Goal: Task Accomplishment & Management: Manage account settings

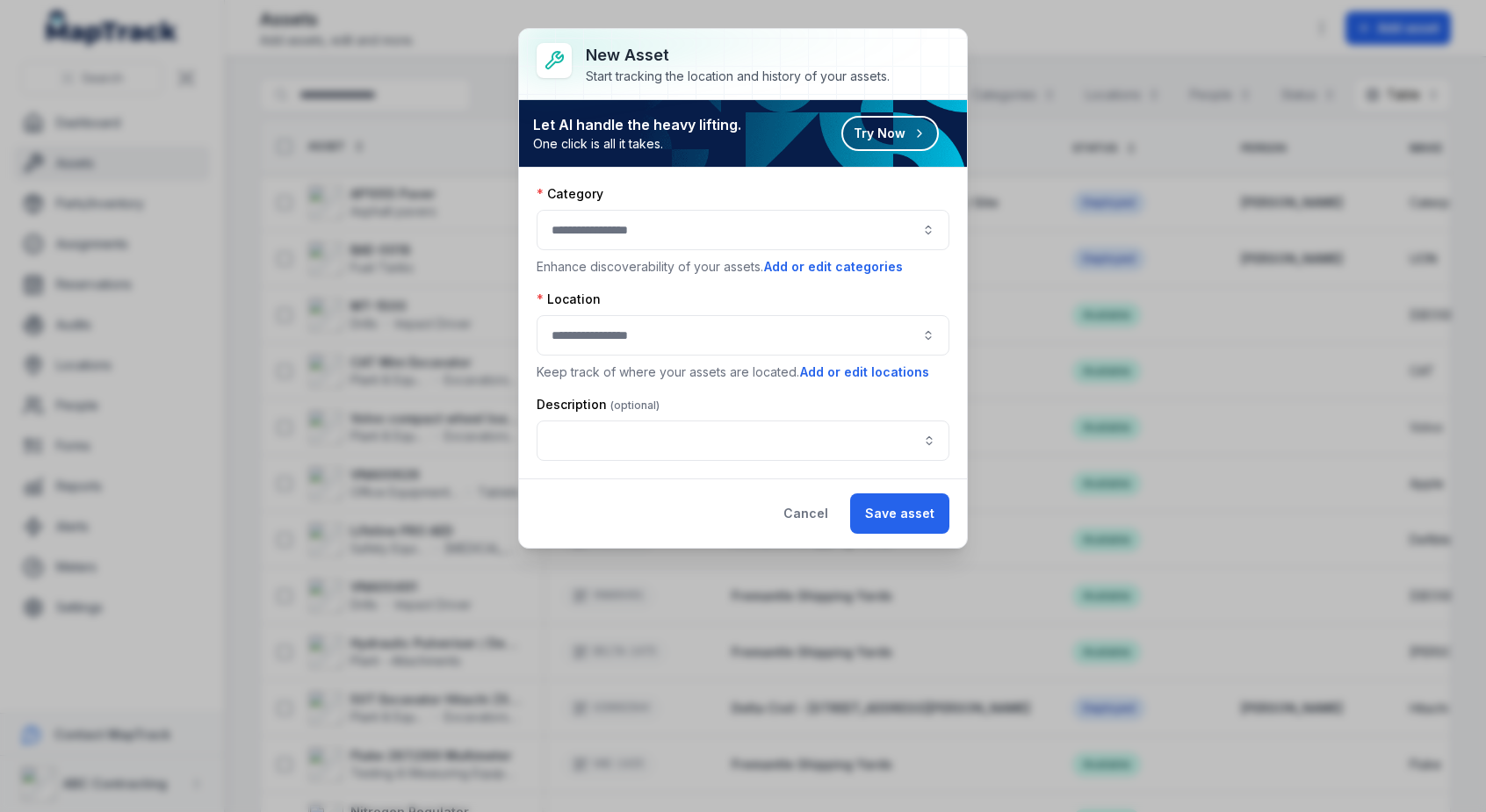
scroll to position [0, 627]
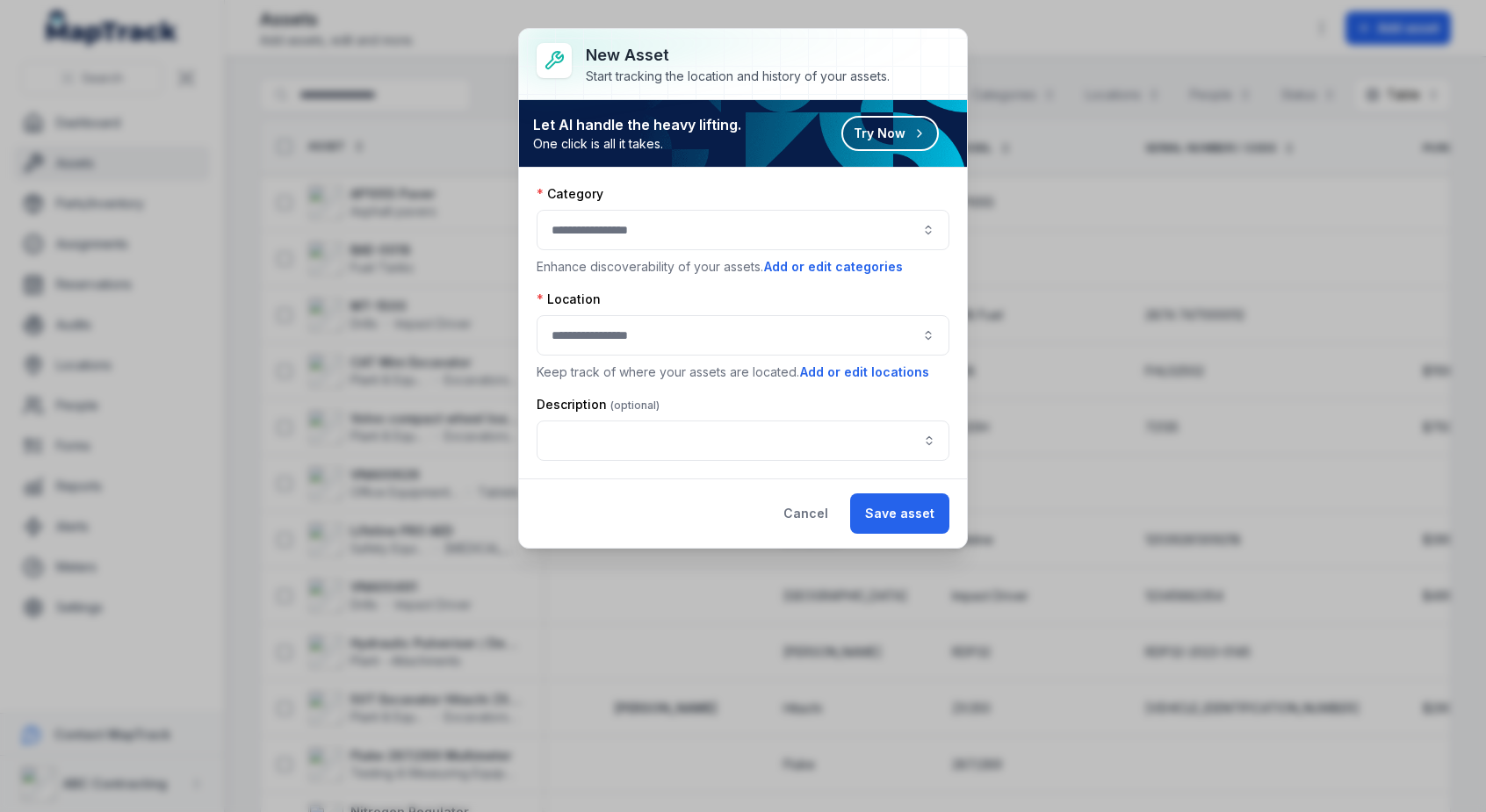
click at [558, 226] on div at bounding box center [743, 230] width 412 height 41
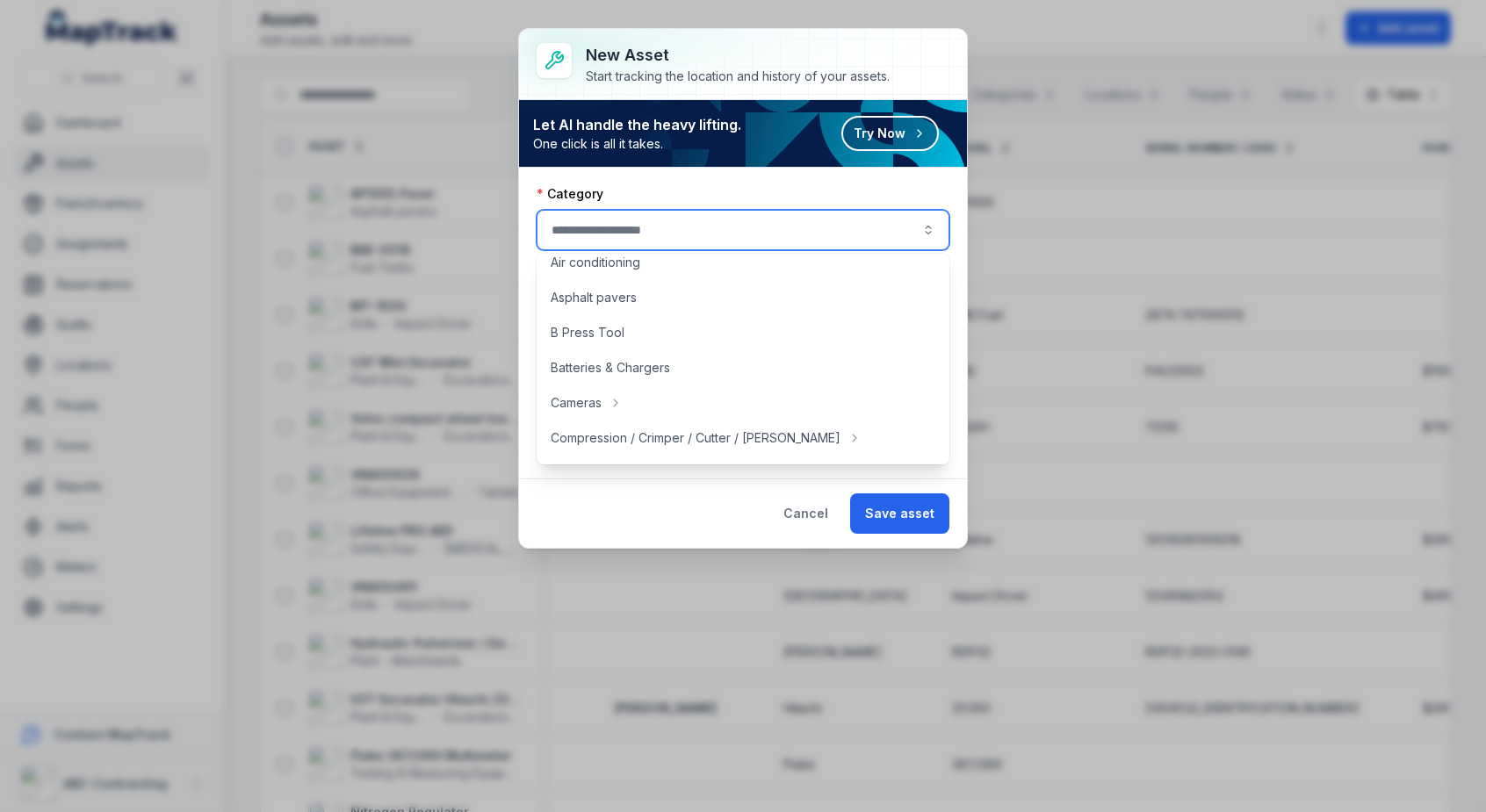
scroll to position [88, 0]
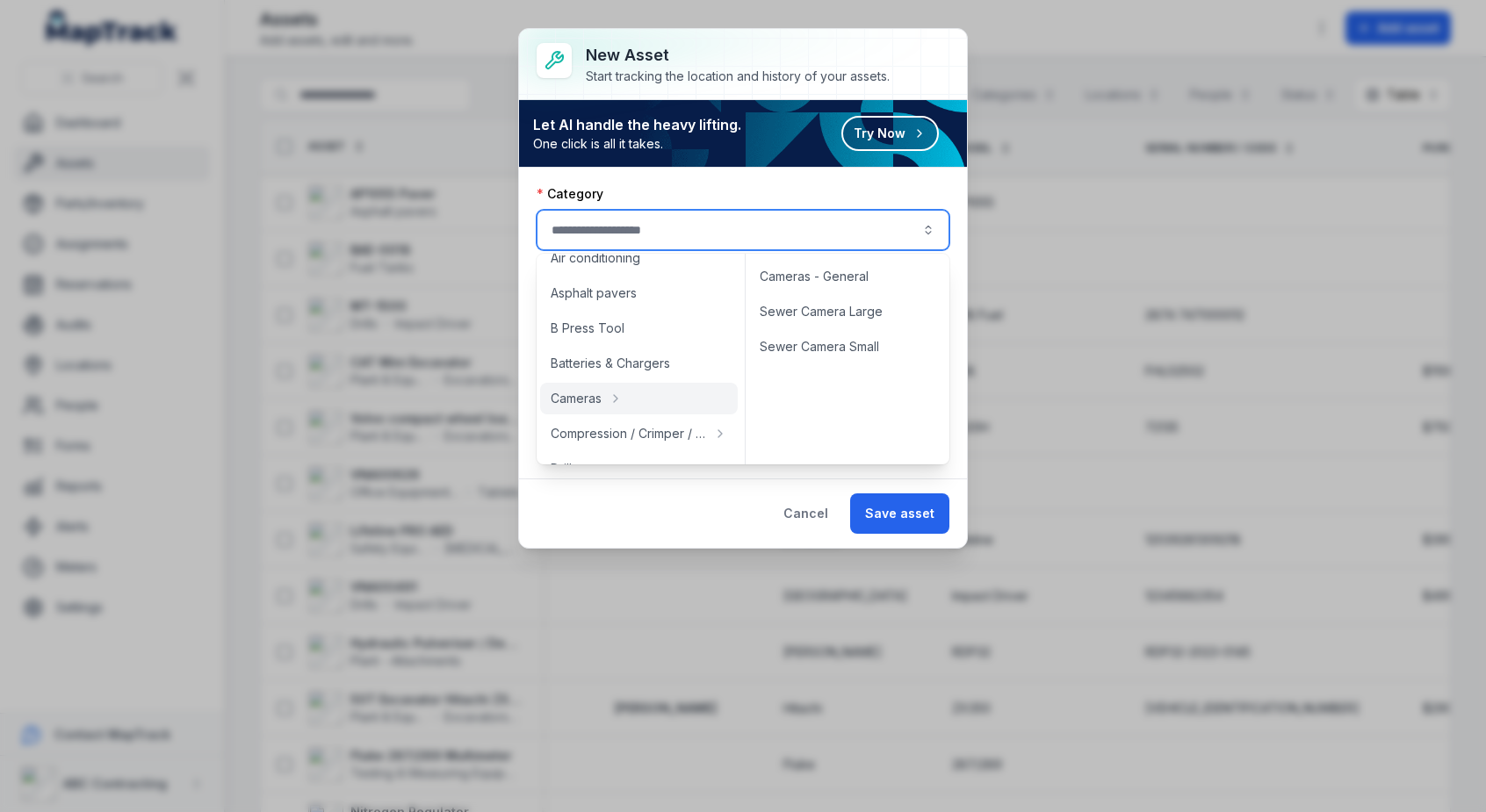
click at [765, 190] on div "Category" at bounding box center [743, 194] width 412 height 18
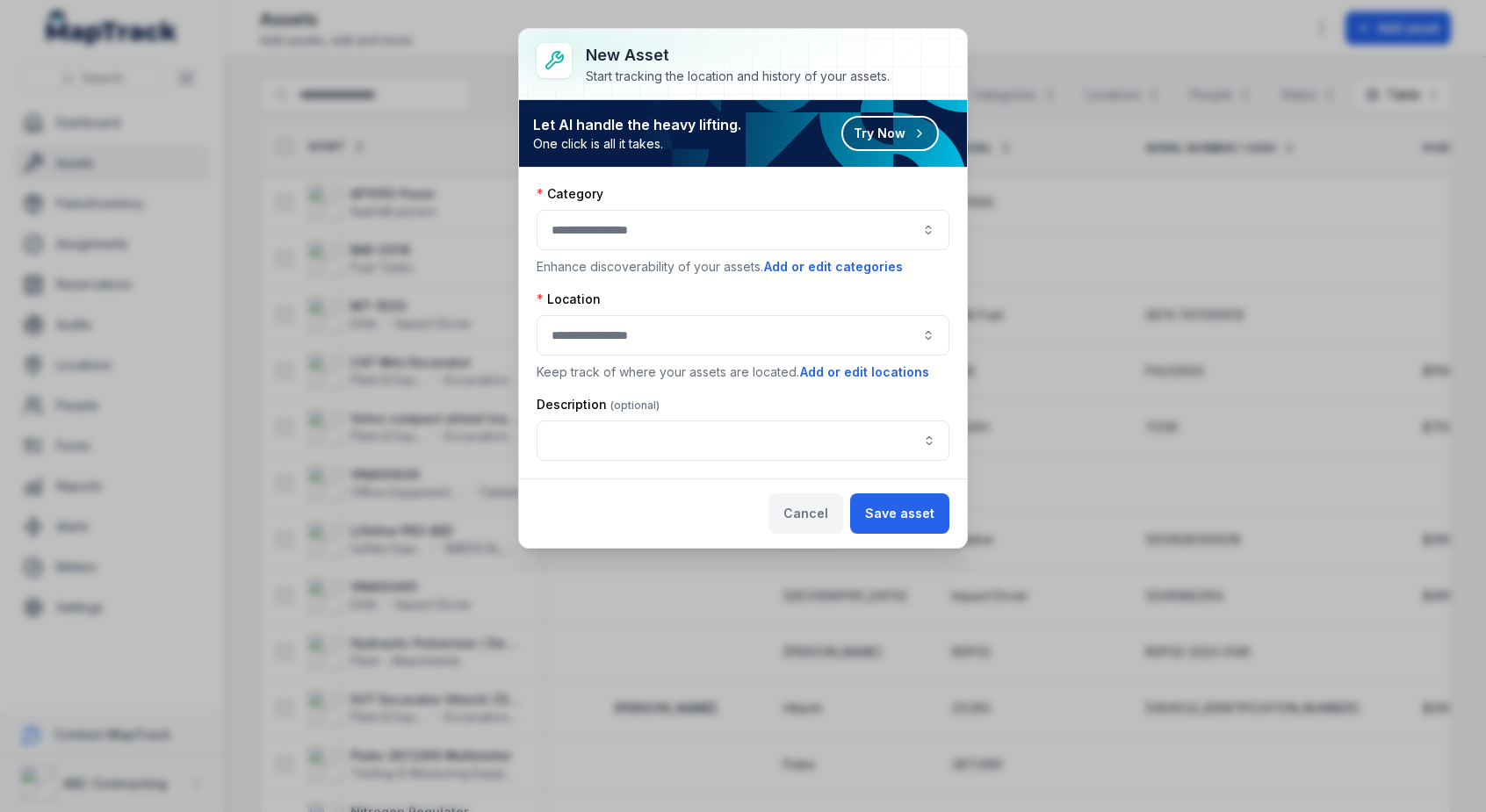
click at [816, 516] on button "Cancel" at bounding box center [805, 514] width 74 height 41
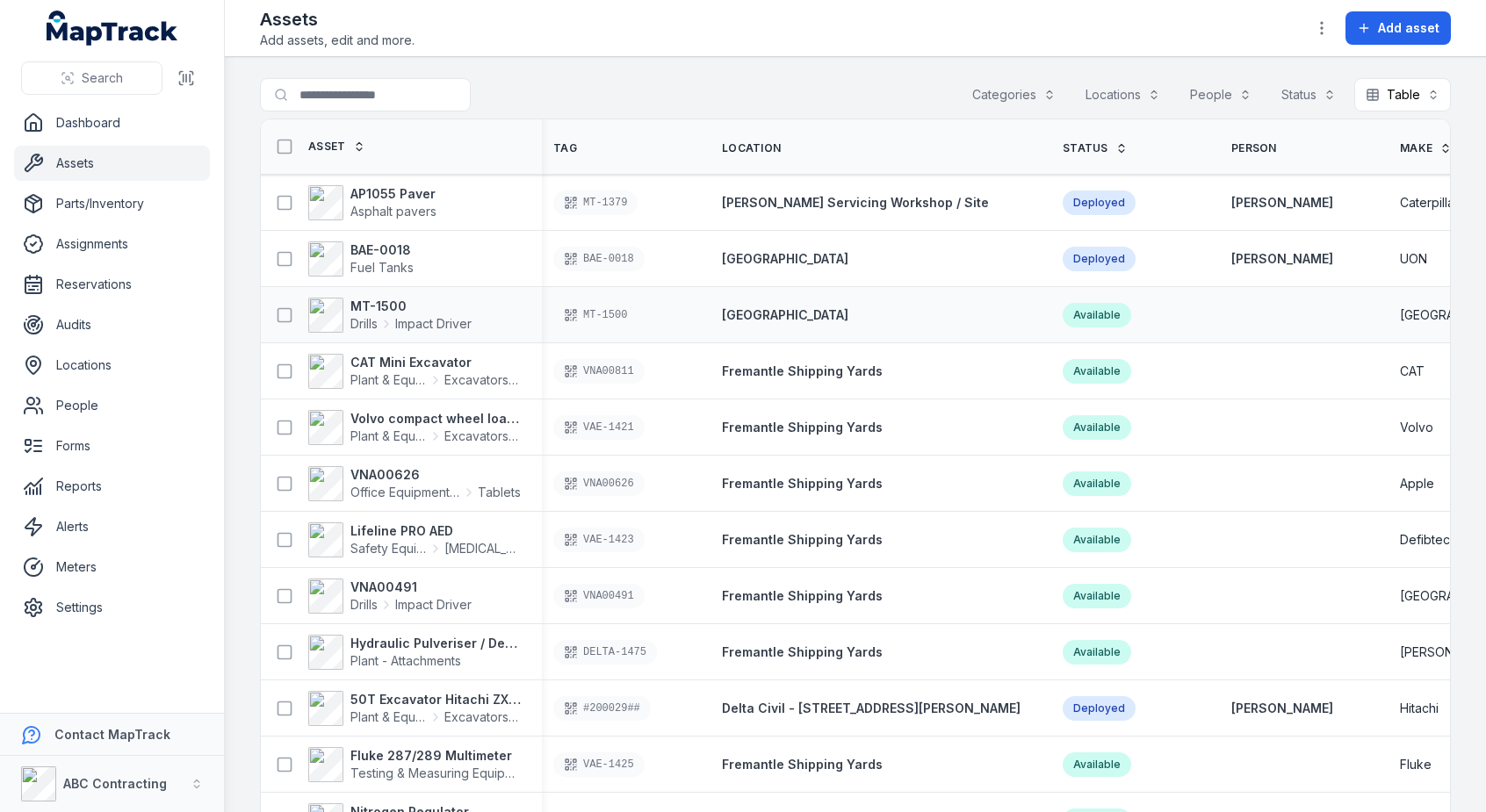
scroll to position [0, 0]
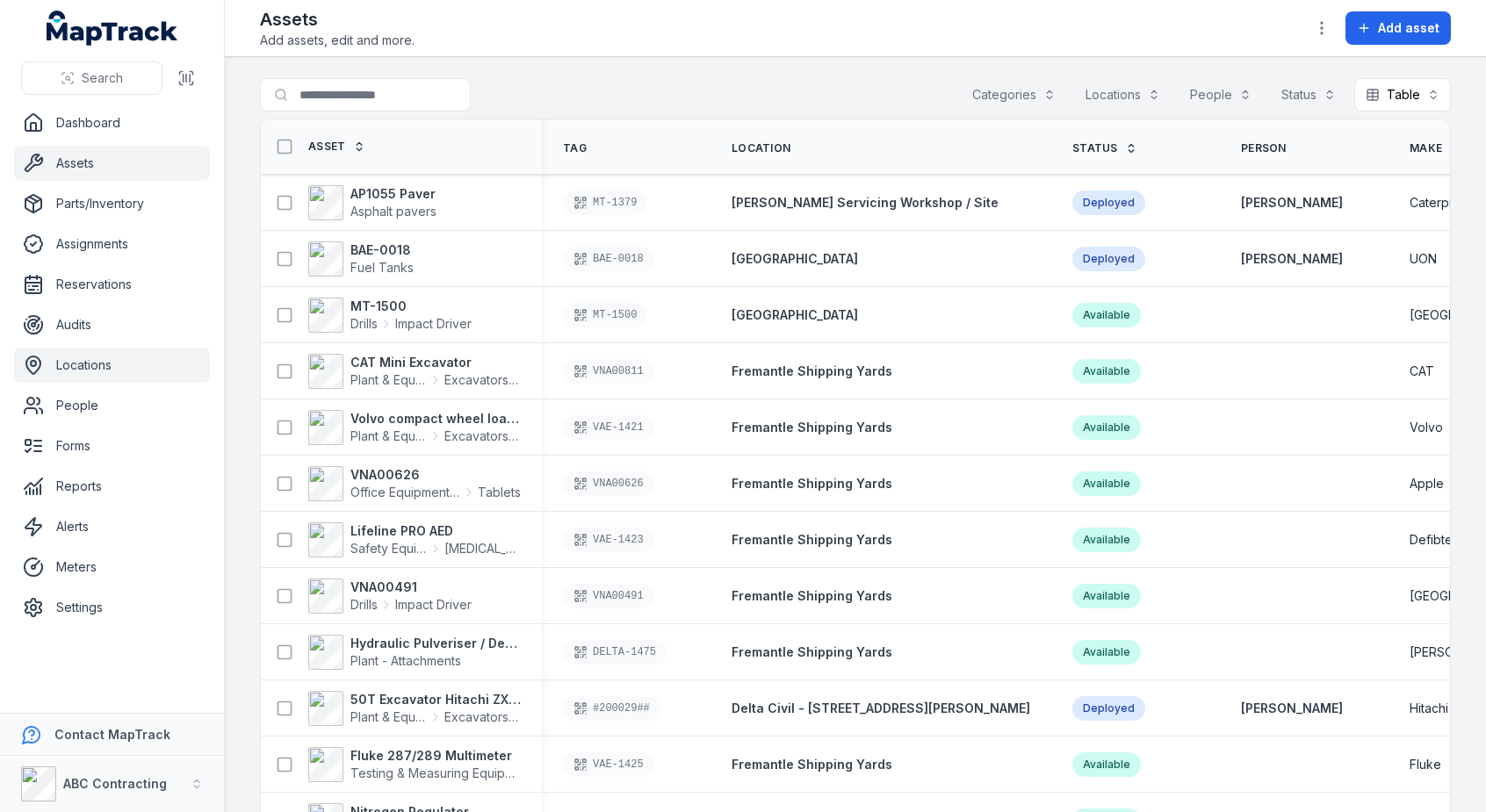
click at [74, 370] on link "Locations" at bounding box center [112, 365] width 196 height 35
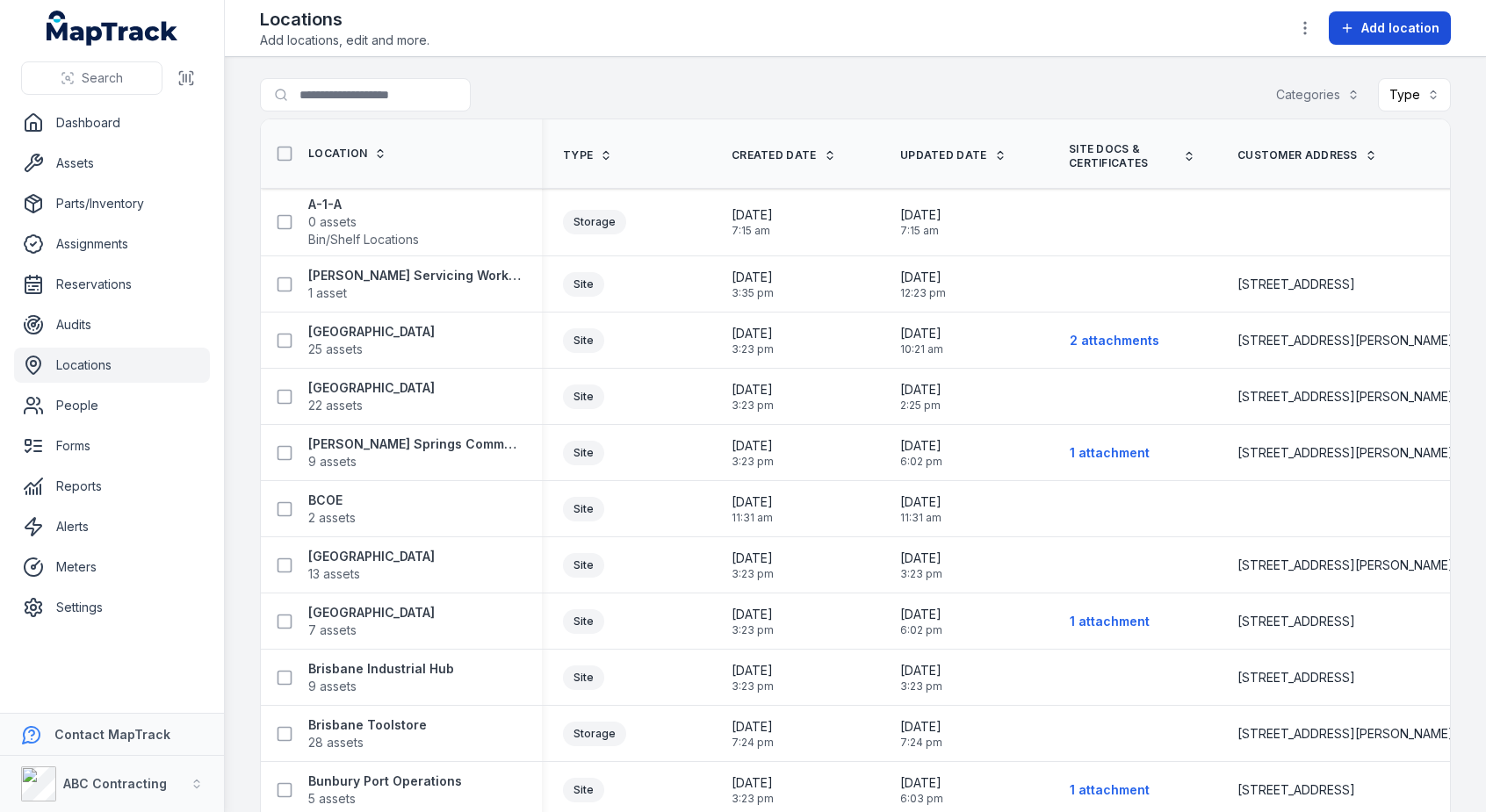
click at [1394, 40] on button "Add location" at bounding box center [1390, 28] width 122 height 34
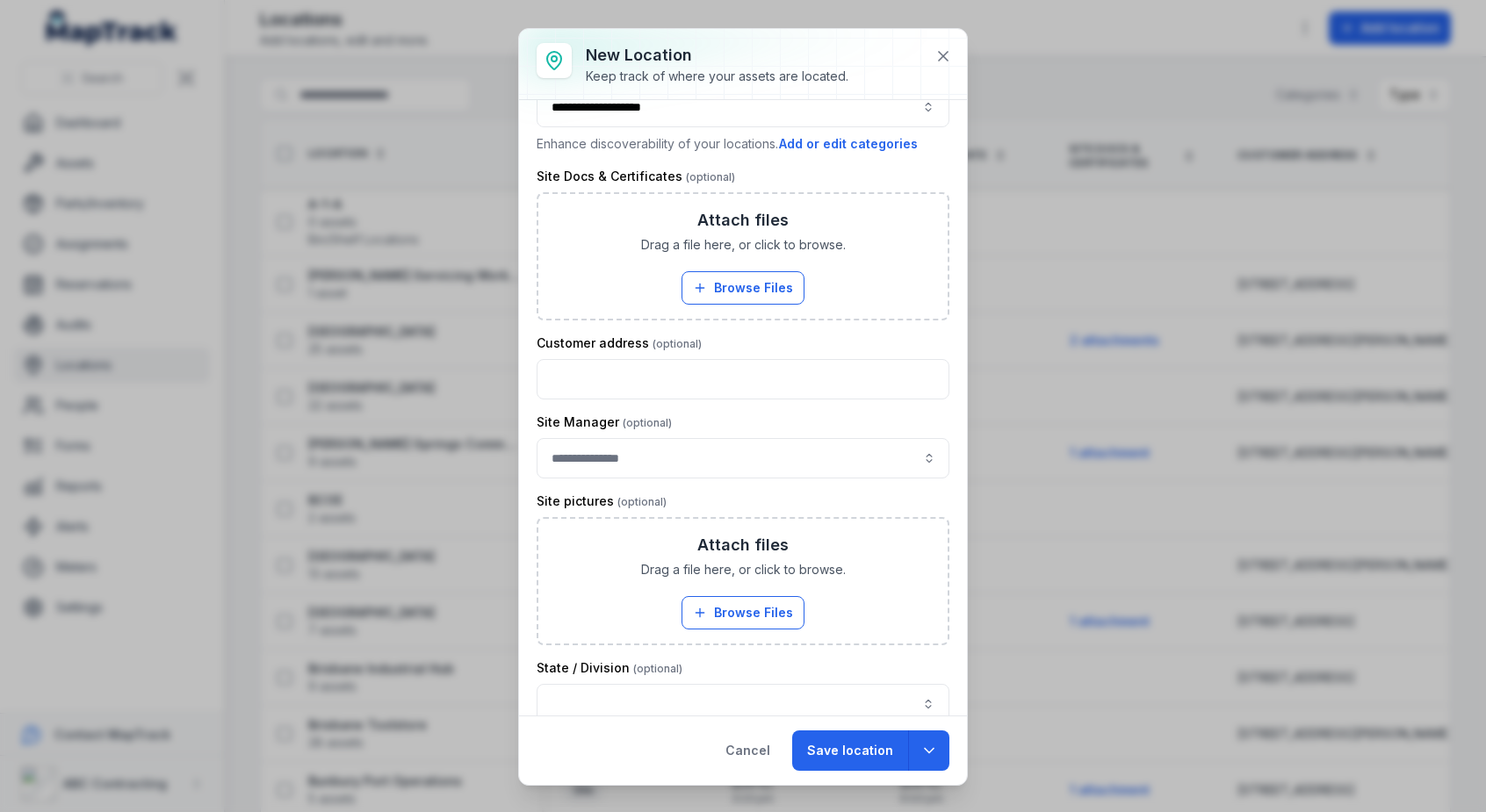
scroll to position [249, 0]
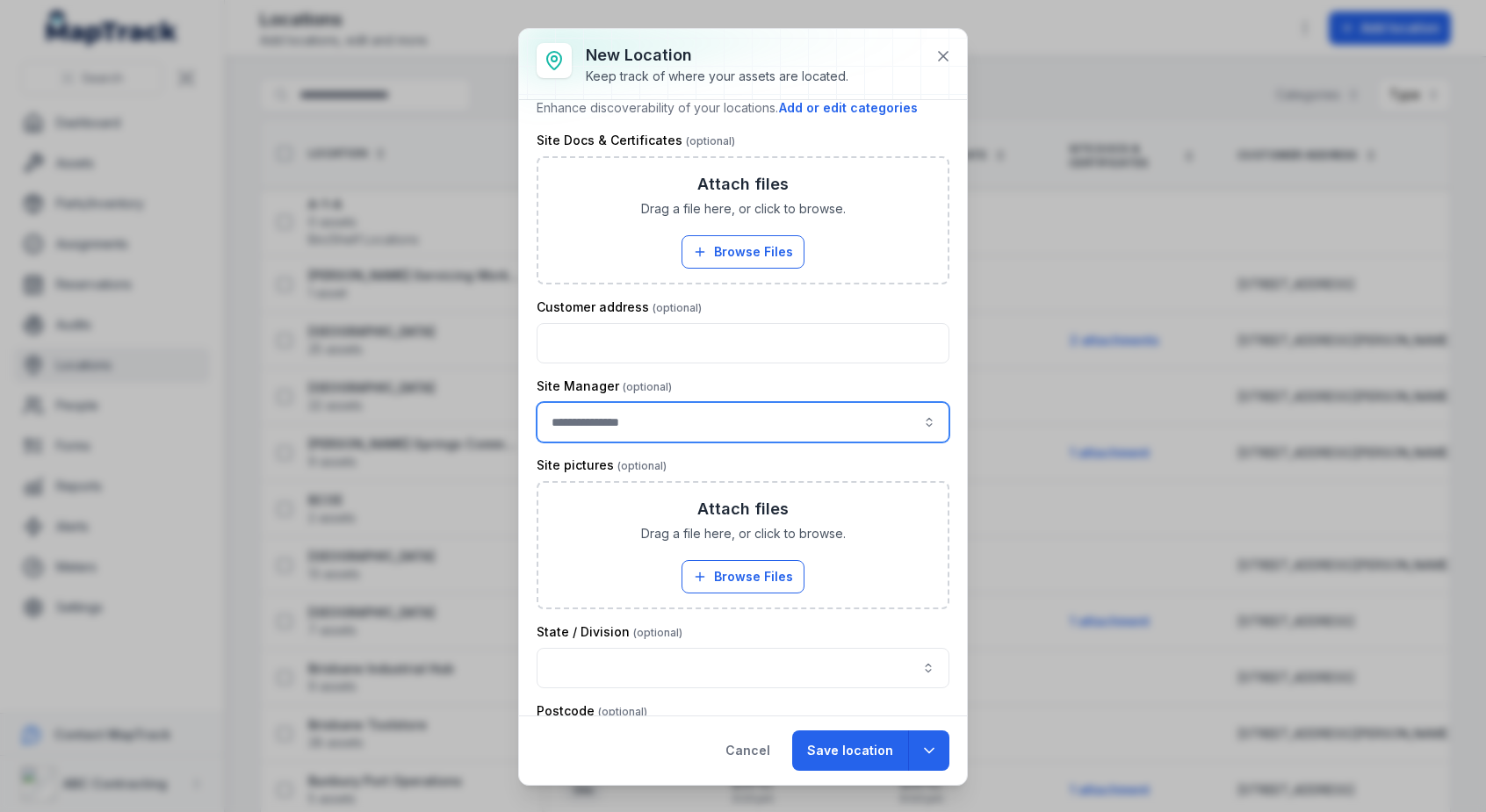
drag, startPoint x: 632, startPoint y: 414, endPoint x: 652, endPoint y: 442, distance: 34.4
click at [632, 415] on input "location-add:cf[5e46382d-f712-41fb-848f-a7473c324c31]-label" at bounding box center [743, 422] width 412 height 41
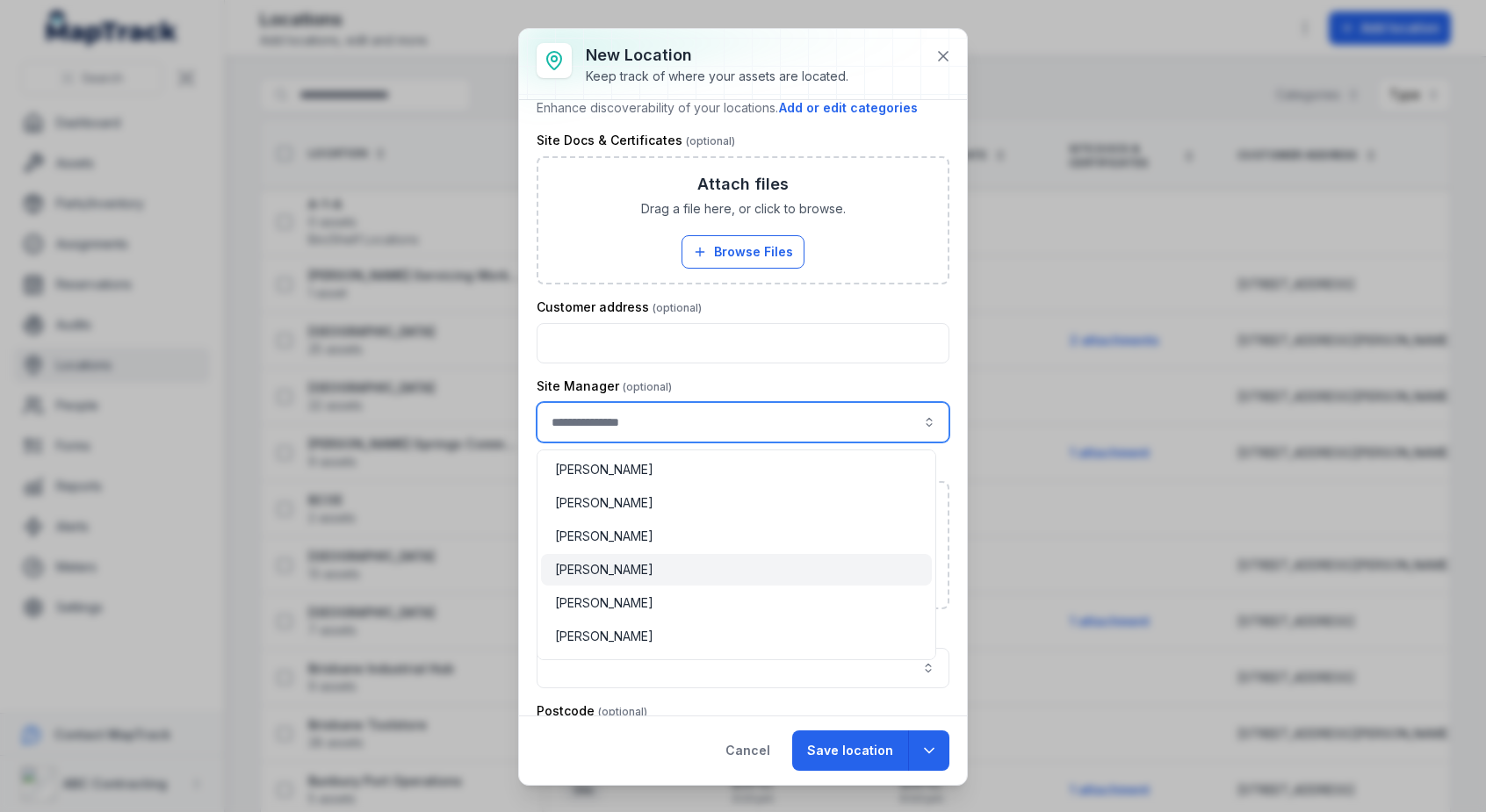
type input "**********"
click at [654, 583] on div "[PERSON_NAME]" at bounding box center [736, 570] width 391 height 32
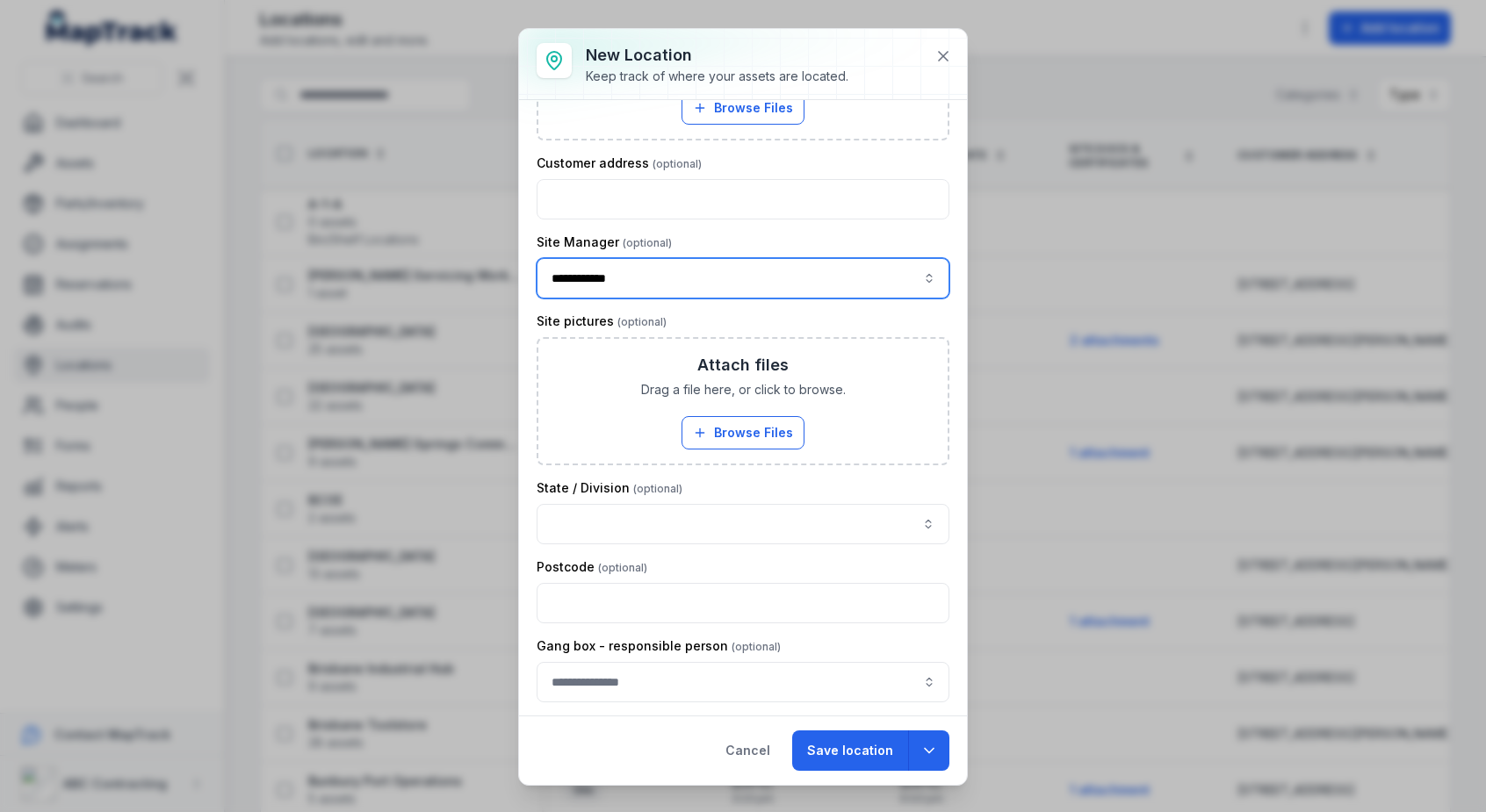
scroll to position [398, 0]
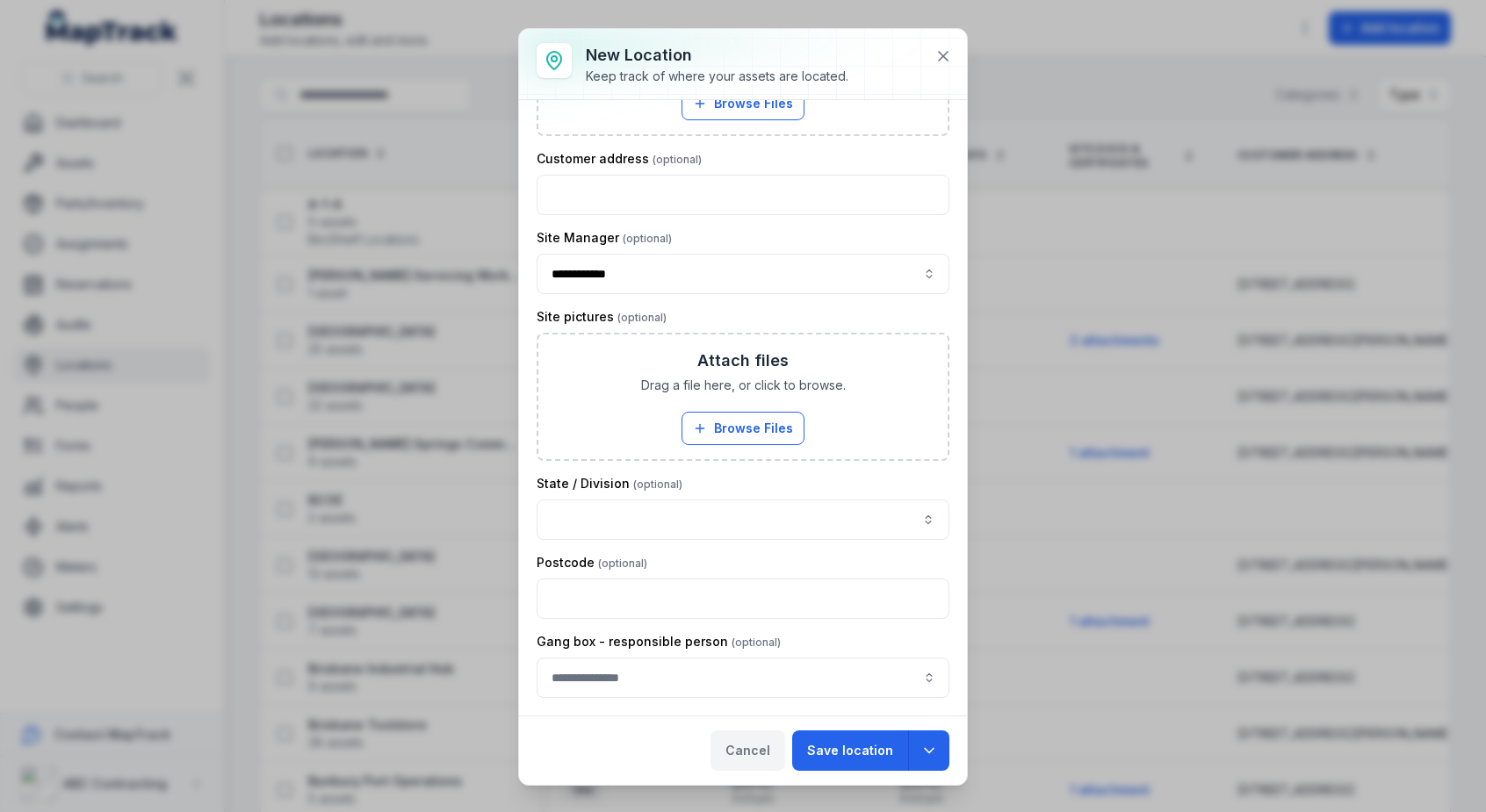
click at [766, 753] on button "Cancel" at bounding box center [748, 751] width 74 height 41
